Goal: Task Accomplishment & Management: Use online tool/utility

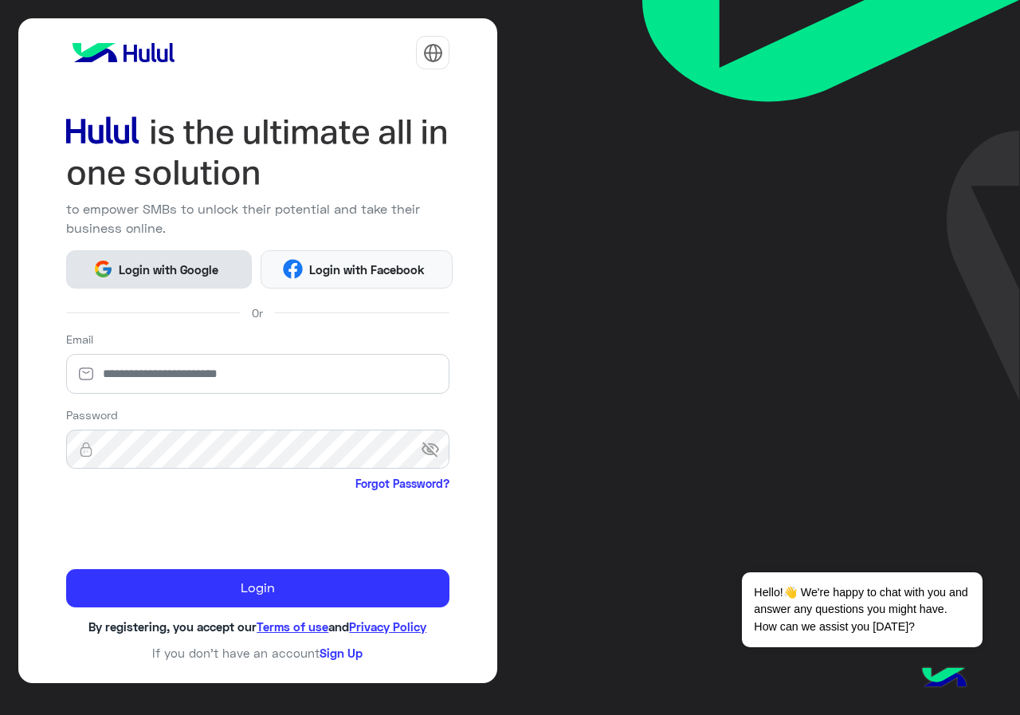
click at [171, 261] on span "Login with Google" at bounding box center [169, 270] width 112 height 18
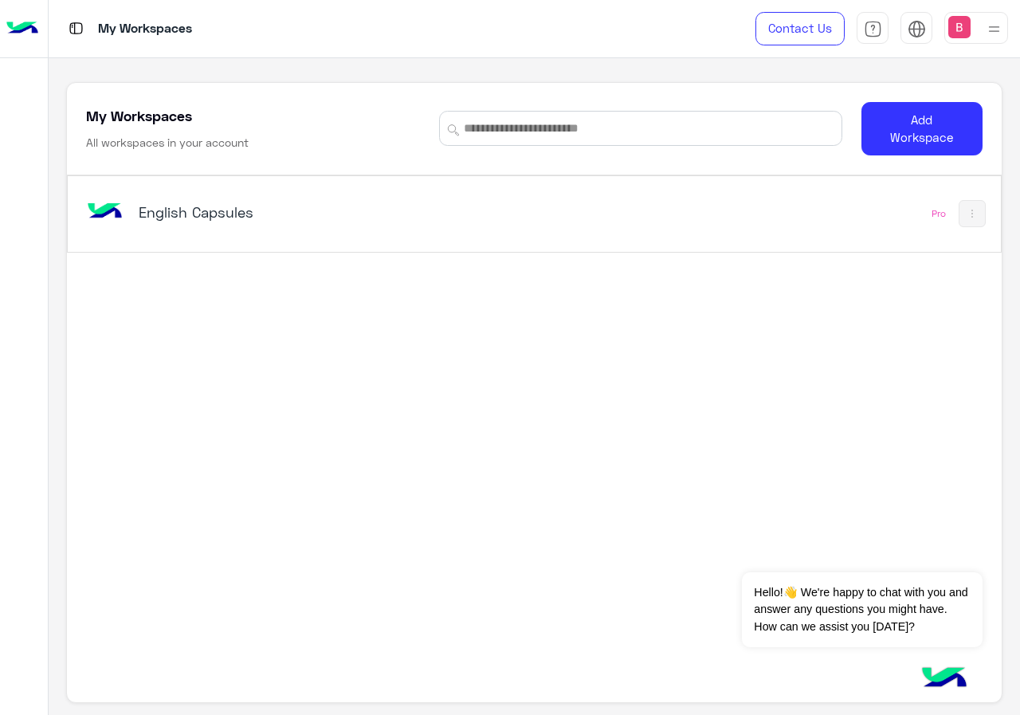
click at [317, 220] on h5 "English Capsules" at bounding box center [301, 211] width 325 height 19
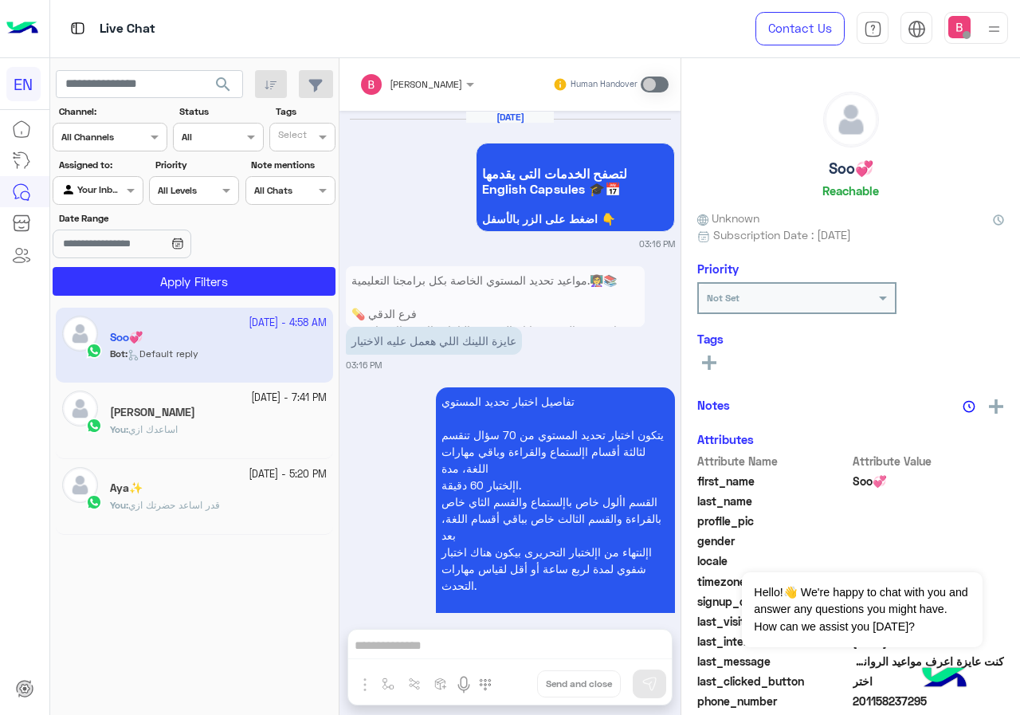
scroll to position [1963, 0]
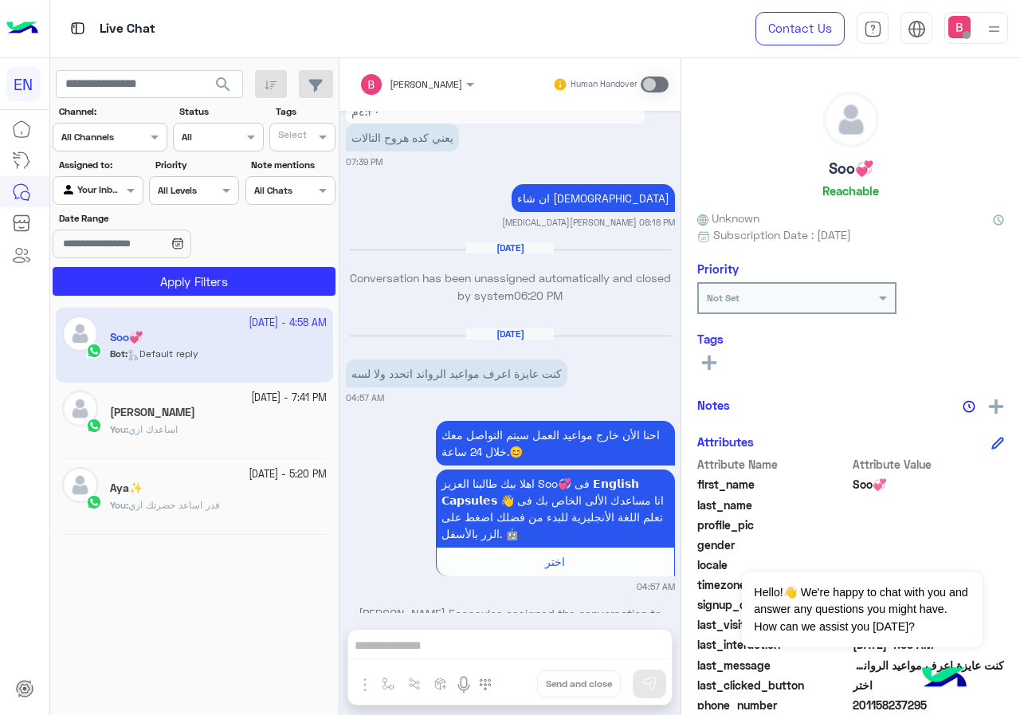
click at [127, 147] on div "Channel All Channels" at bounding box center [110, 137] width 115 height 29
click at [99, 199] on b "WhatsApp" at bounding box center [108, 199] width 55 height 14
click at [100, 196] on div "Your Inbox" at bounding box center [91, 191] width 61 height 16
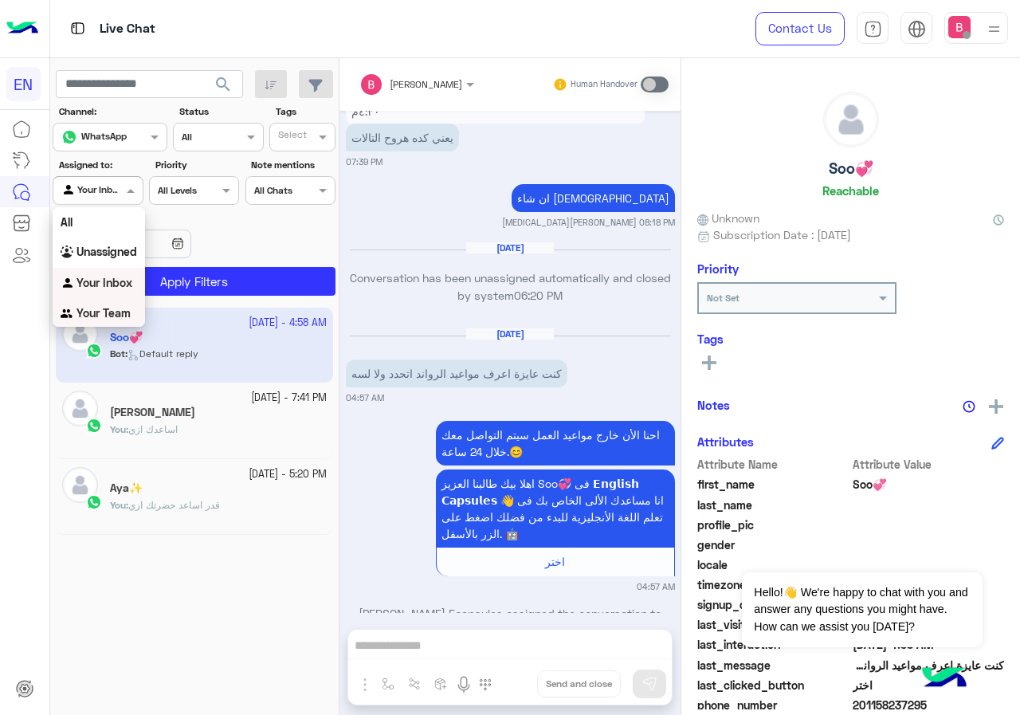
click at [96, 314] on b "Your Team" at bounding box center [104, 313] width 54 height 14
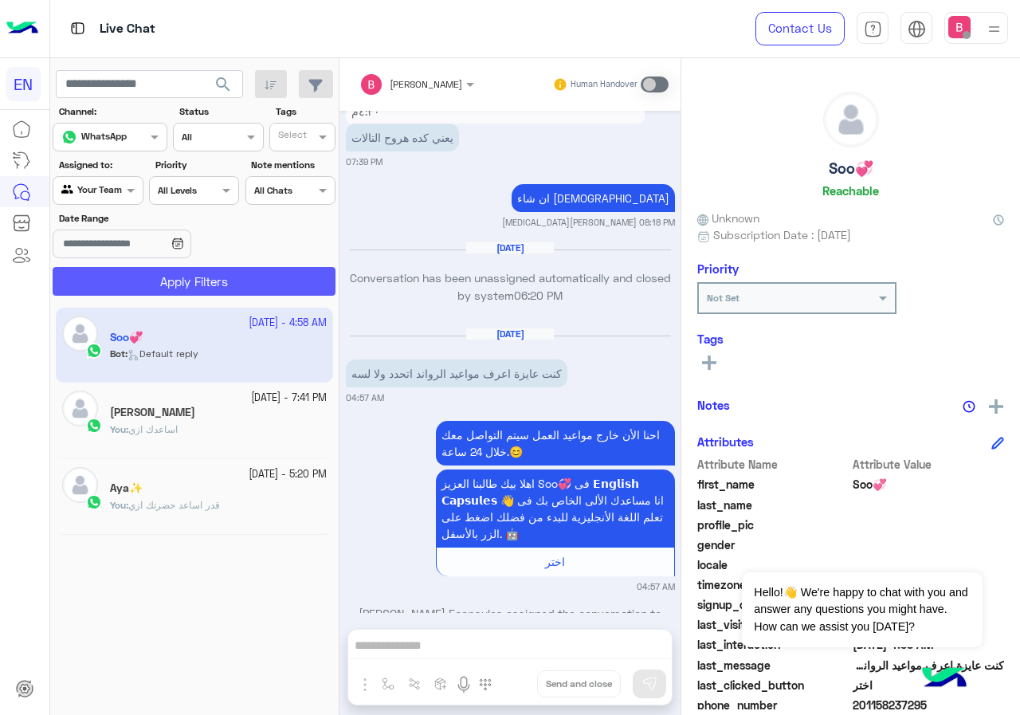
click at [128, 272] on button "Apply Filters" at bounding box center [194, 281] width 283 height 29
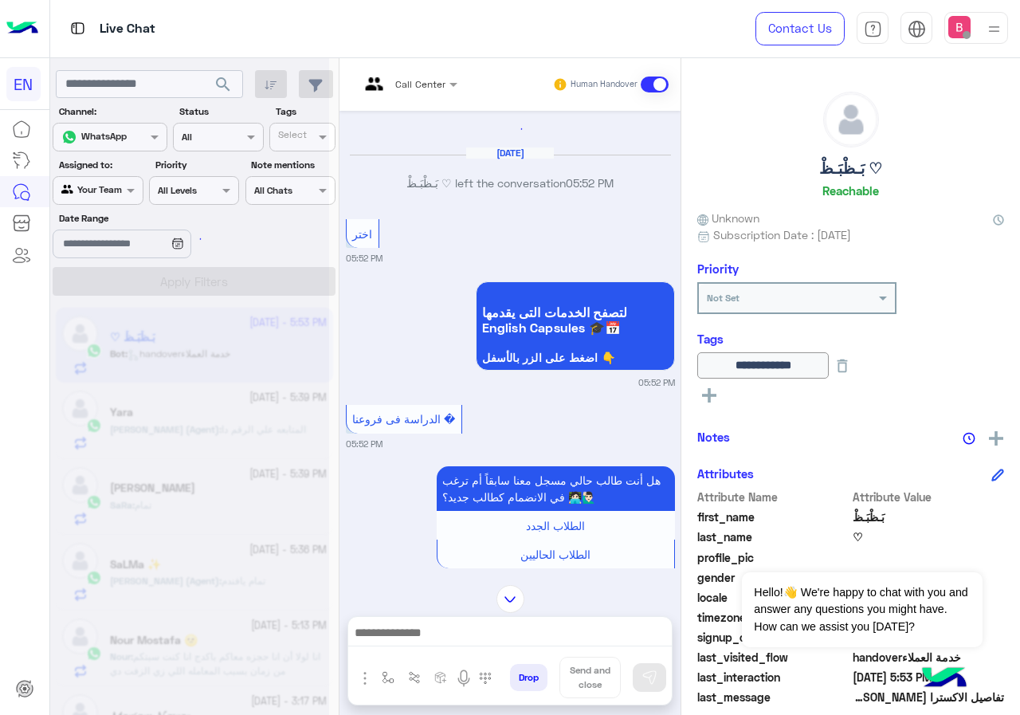
click at [440, 82] on div at bounding box center [409, 81] width 114 height 15
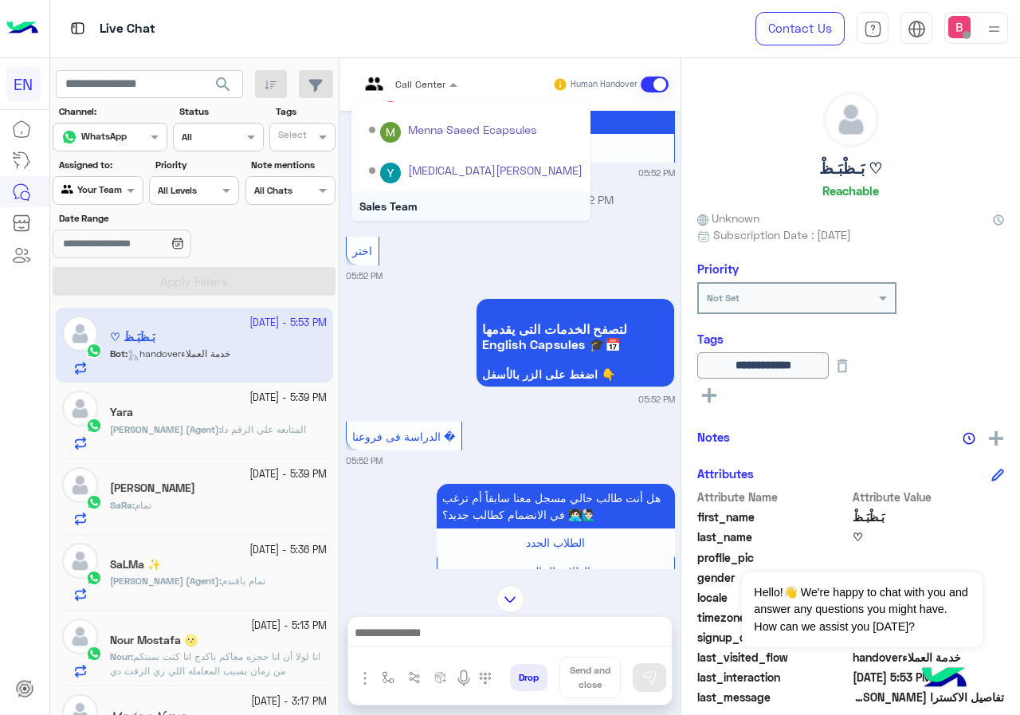
scroll to position [265, 0]
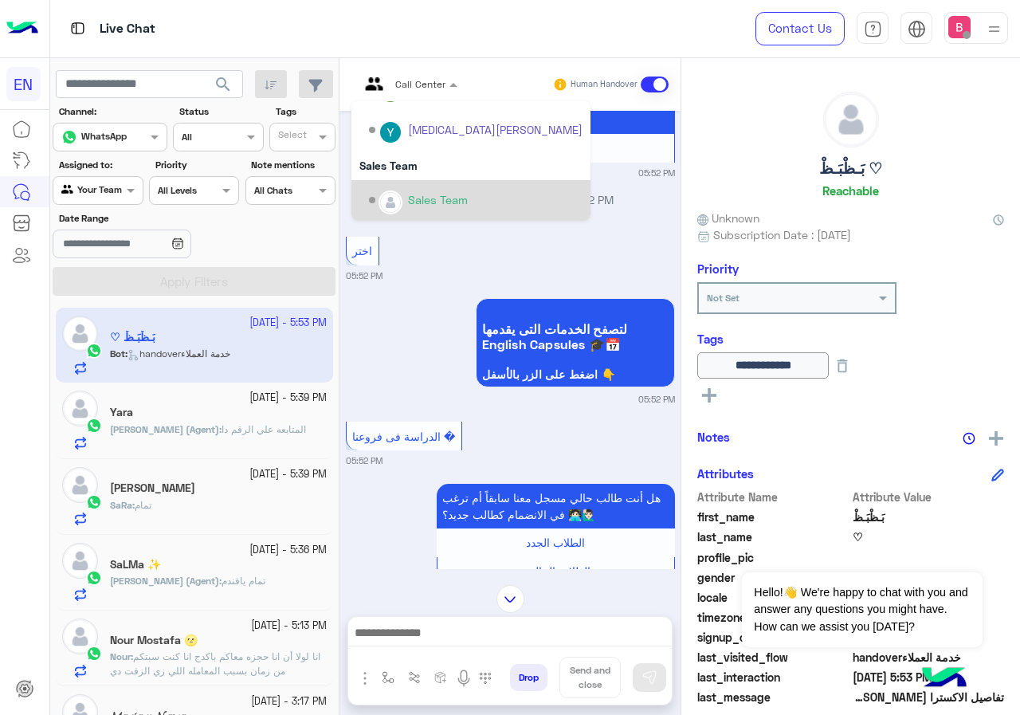
click at [410, 191] on div "Sales Team" at bounding box center [476, 201] width 214 height 28
click at [410, 191] on p "بَـظْبَـظْ ♡ left the conversation 05:52 PM" at bounding box center [510, 199] width 329 height 17
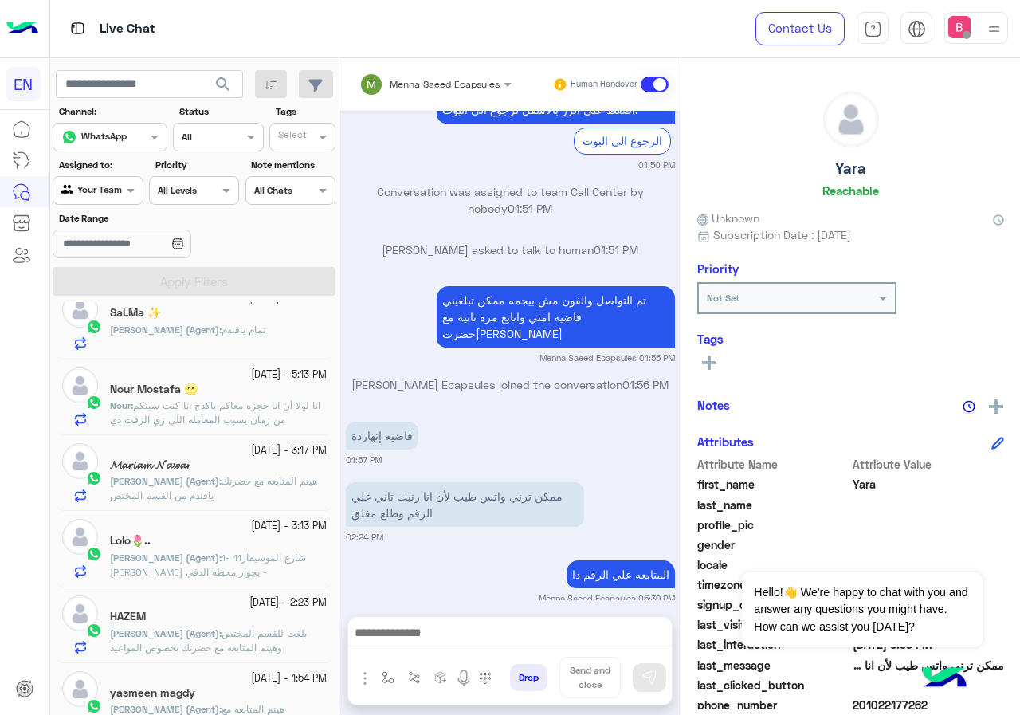
scroll to position [239, 0]
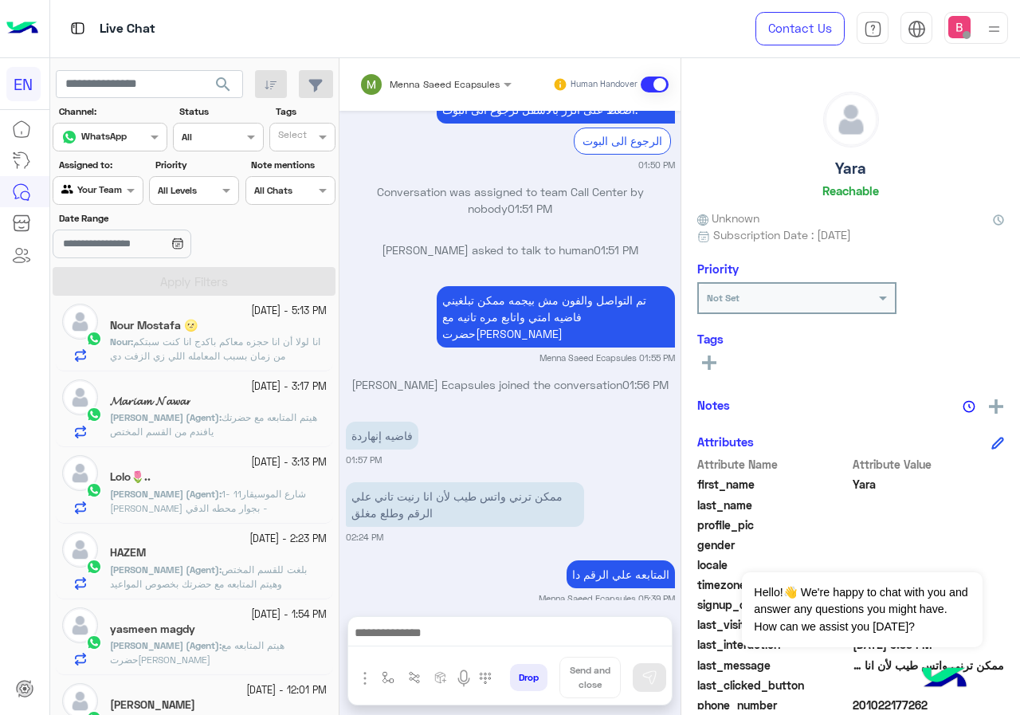
click at [243, 349] on p "Nour : انا لولا أن انا حجزه معاكم باكدج انا كنت سبتكم من زمان بسبب المعامله الل…" at bounding box center [218, 349] width 217 height 29
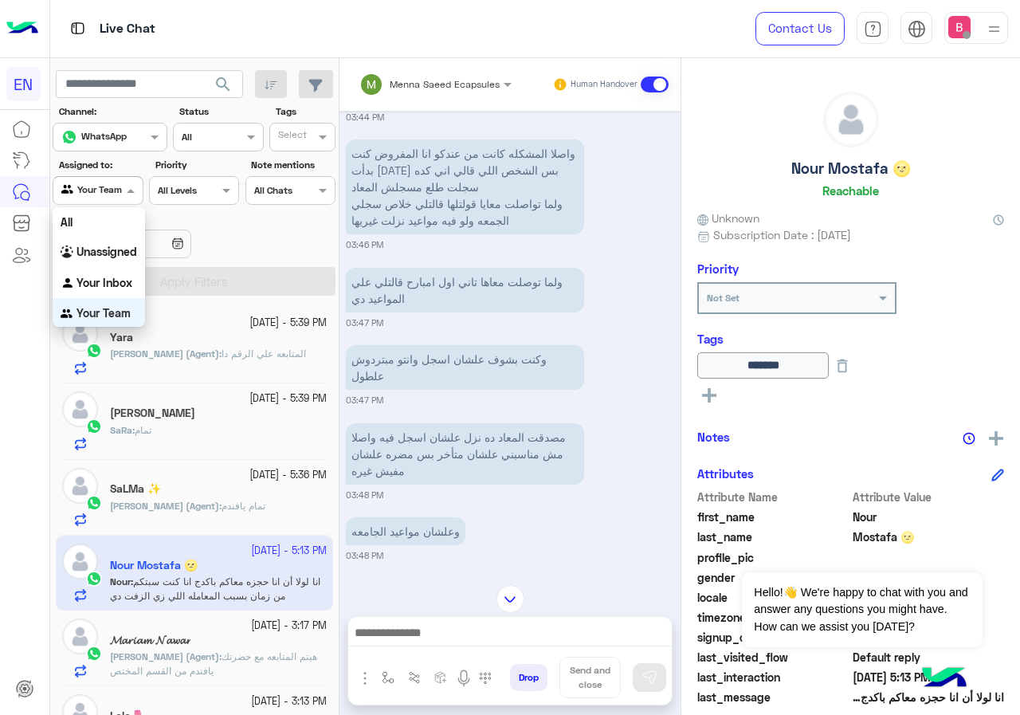
click at [95, 199] on div "Agent Filter Your Team" at bounding box center [98, 190] width 90 height 29
click at [110, 256] on b "Unassigned" at bounding box center [107, 251] width 61 height 14
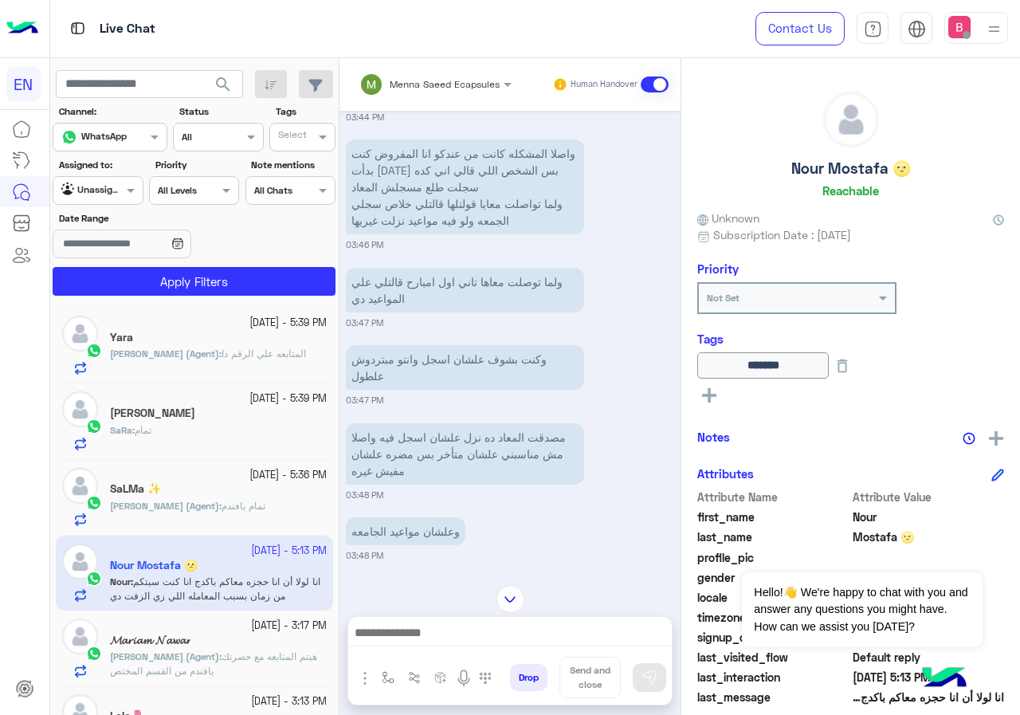
click at [142, 297] on app-inbox-users-filters "search Channel: Channel WhatsApp Status Channel All Tags Select Assigned to: Ag…" at bounding box center [194, 180] width 289 height 244
click at [147, 292] on button "Apply Filters" at bounding box center [194, 281] width 283 height 29
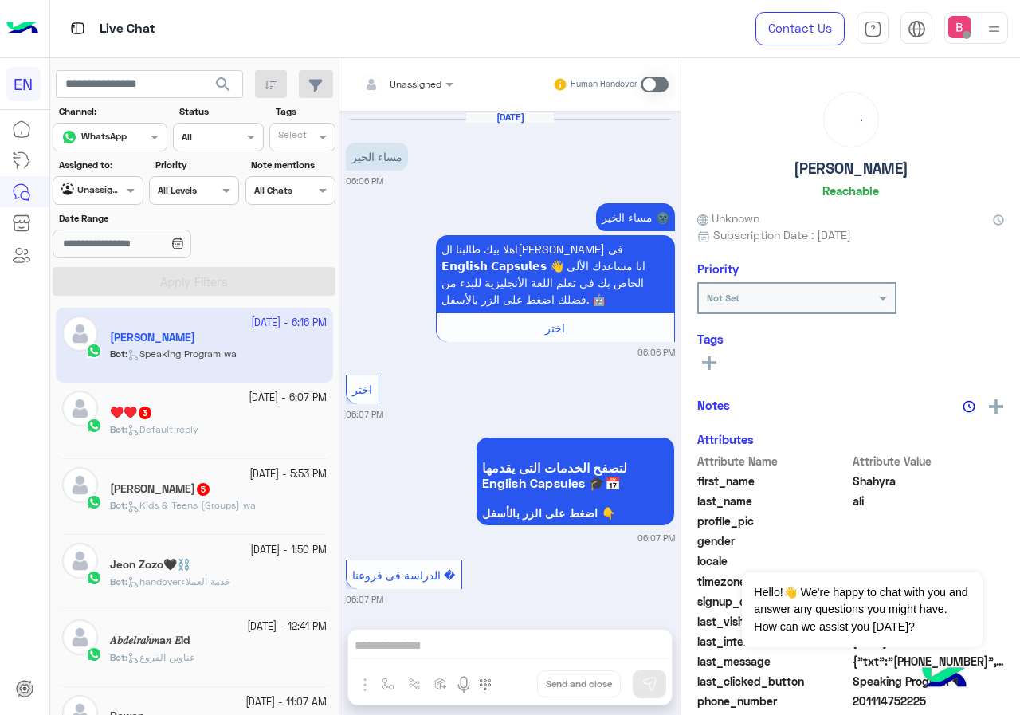
scroll to position [2140, 0]
